Goal: Task Accomplishment & Management: Manage account settings

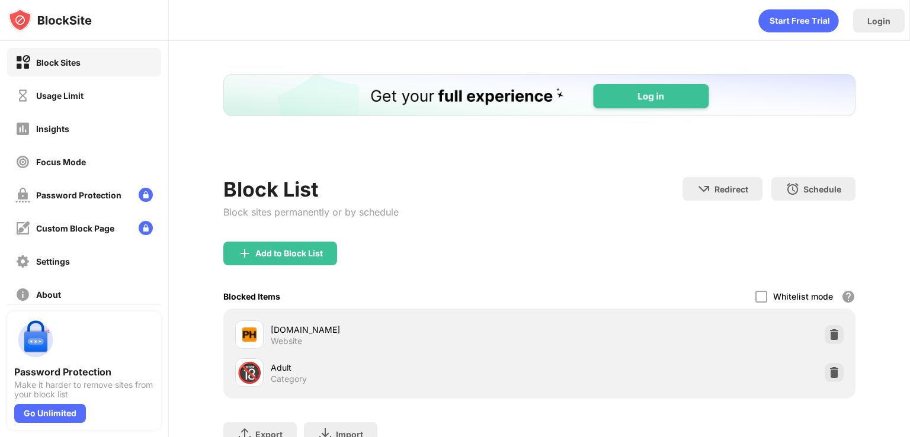
scroll to position [48, 0]
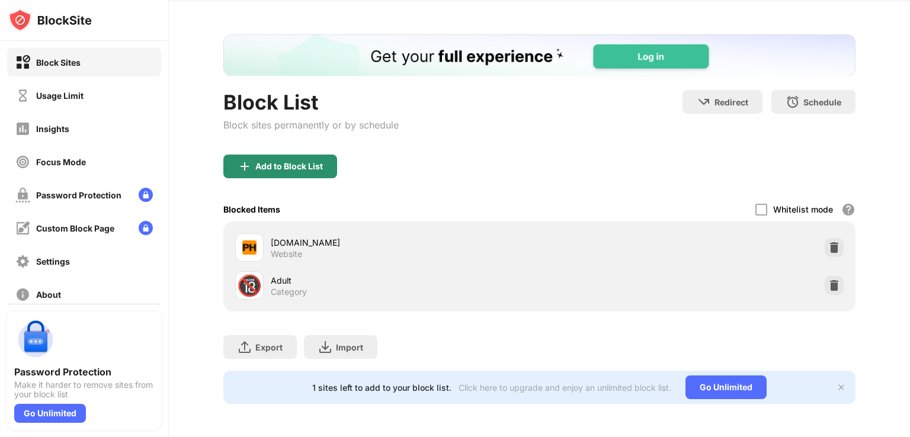
click at [299, 162] on div "Add to Block List" at bounding box center [289, 166] width 68 height 9
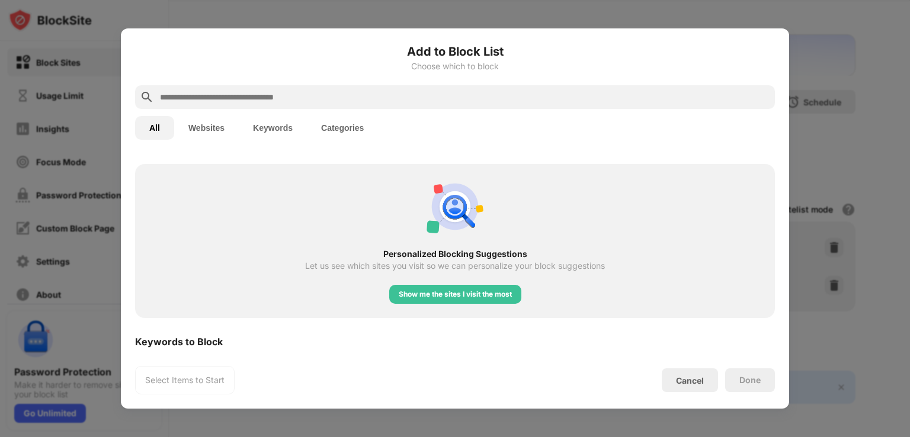
scroll to position [415, 0]
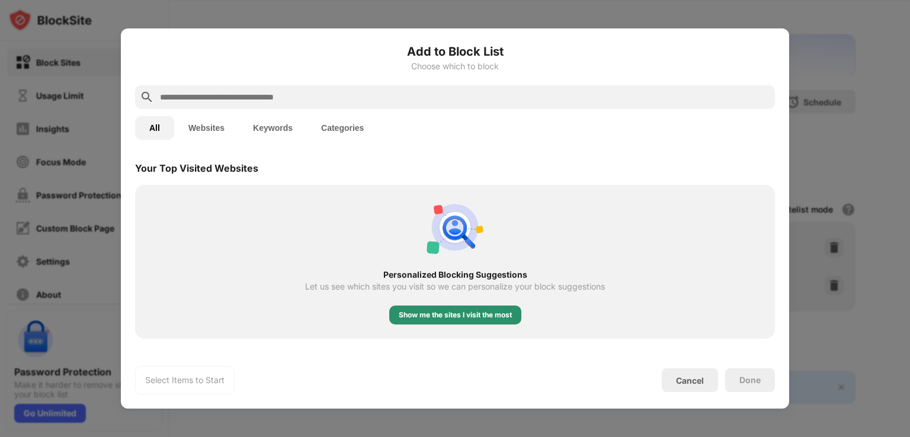
click at [467, 318] on div "Show me the sites I visit the most" at bounding box center [455, 315] width 113 height 12
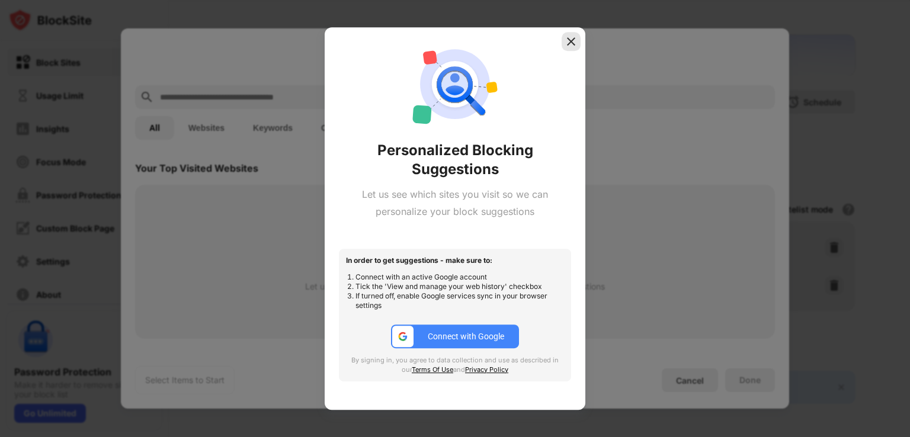
click at [574, 40] on img at bounding box center [571, 42] width 12 height 12
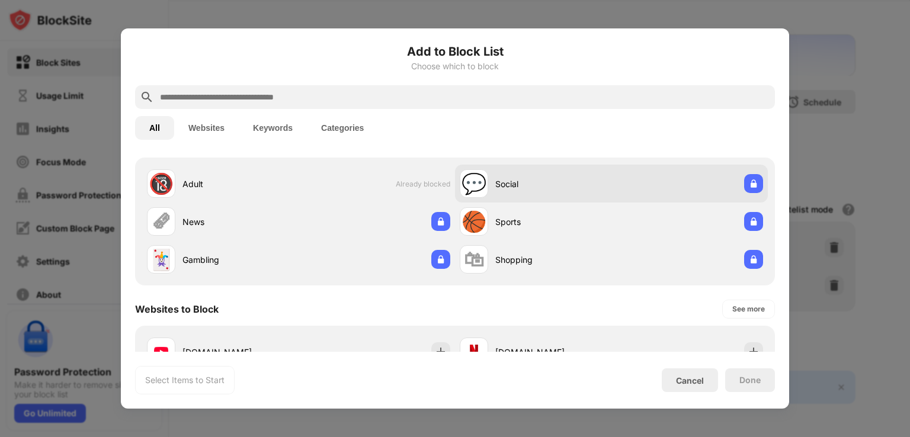
scroll to position [0, 0]
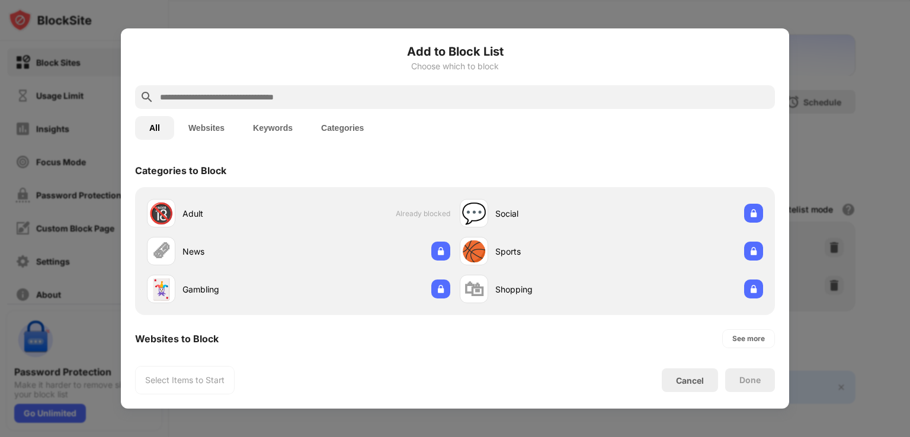
click at [195, 132] on button "Websites" at bounding box center [206, 128] width 65 height 24
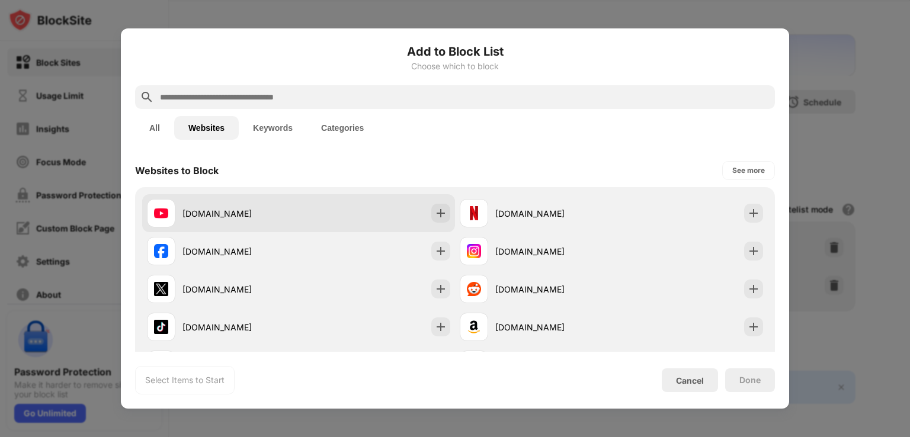
click at [367, 205] on div "youtube.com" at bounding box center [298, 213] width 313 height 38
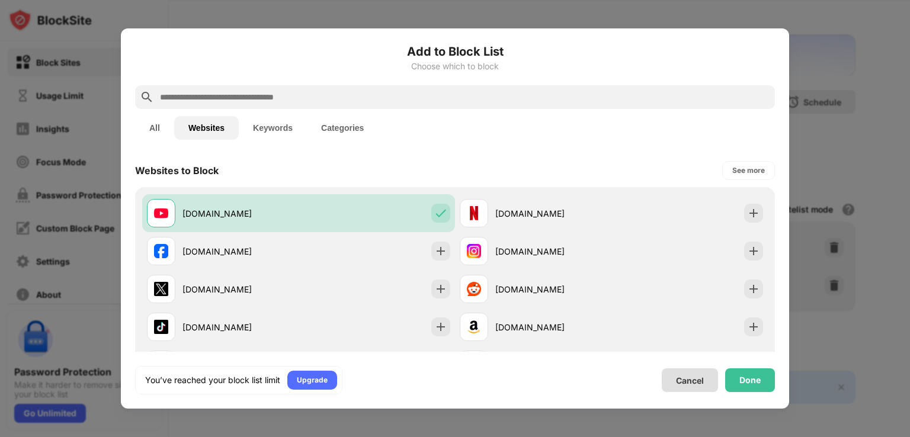
drag, startPoint x: 681, startPoint y: 377, endPoint x: 678, endPoint y: 370, distance: 7.9
click at [681, 377] on div "Cancel" at bounding box center [690, 381] width 28 height 10
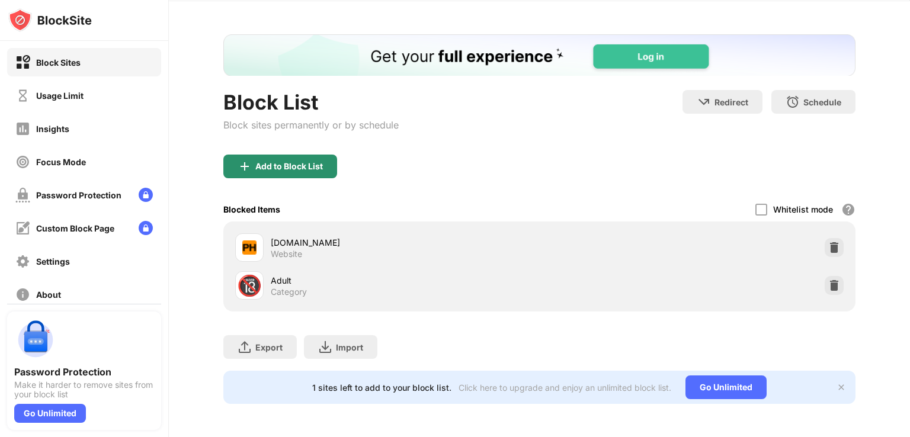
click at [315, 162] on div "Add to Block List" at bounding box center [289, 166] width 68 height 9
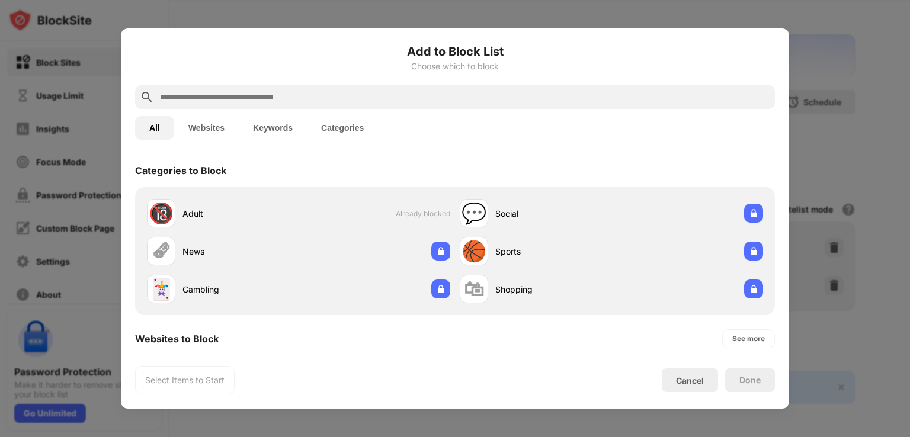
click at [213, 90] on input "text" at bounding box center [464, 97] width 611 height 14
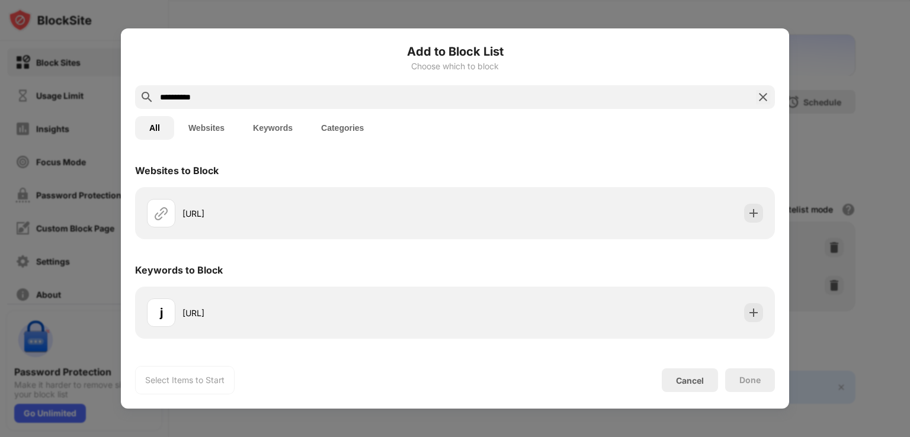
type input "**********"
drag, startPoint x: 761, startPoint y: 95, endPoint x: 806, endPoint y: 91, distance: 45.2
click at [761, 94] on img at bounding box center [763, 97] width 14 height 14
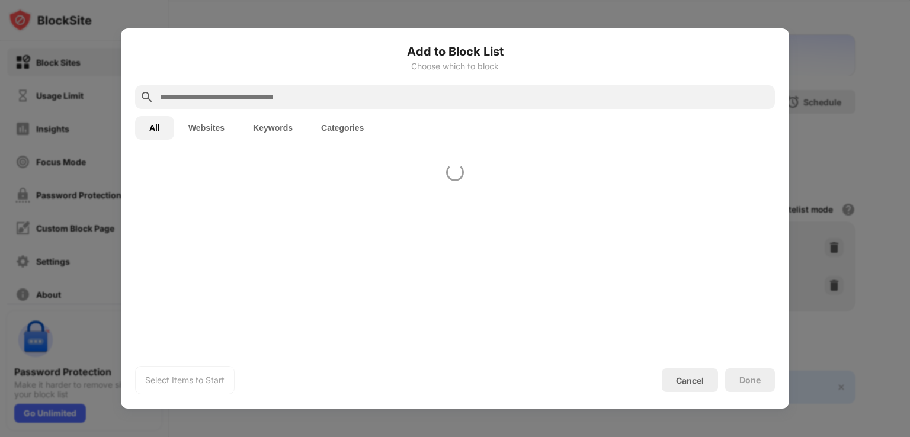
click at [909, 98] on div at bounding box center [455, 218] width 910 height 437
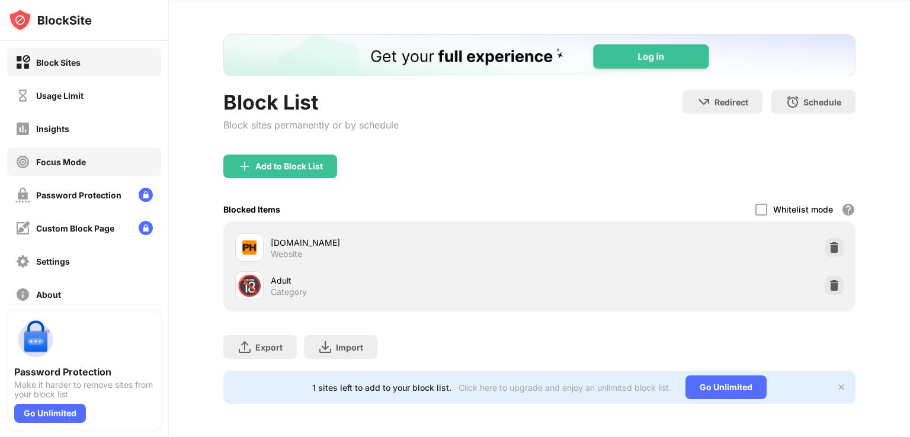
click at [101, 160] on div "Focus Mode" at bounding box center [84, 162] width 154 height 28
